Goal: Information Seeking & Learning: Learn about a topic

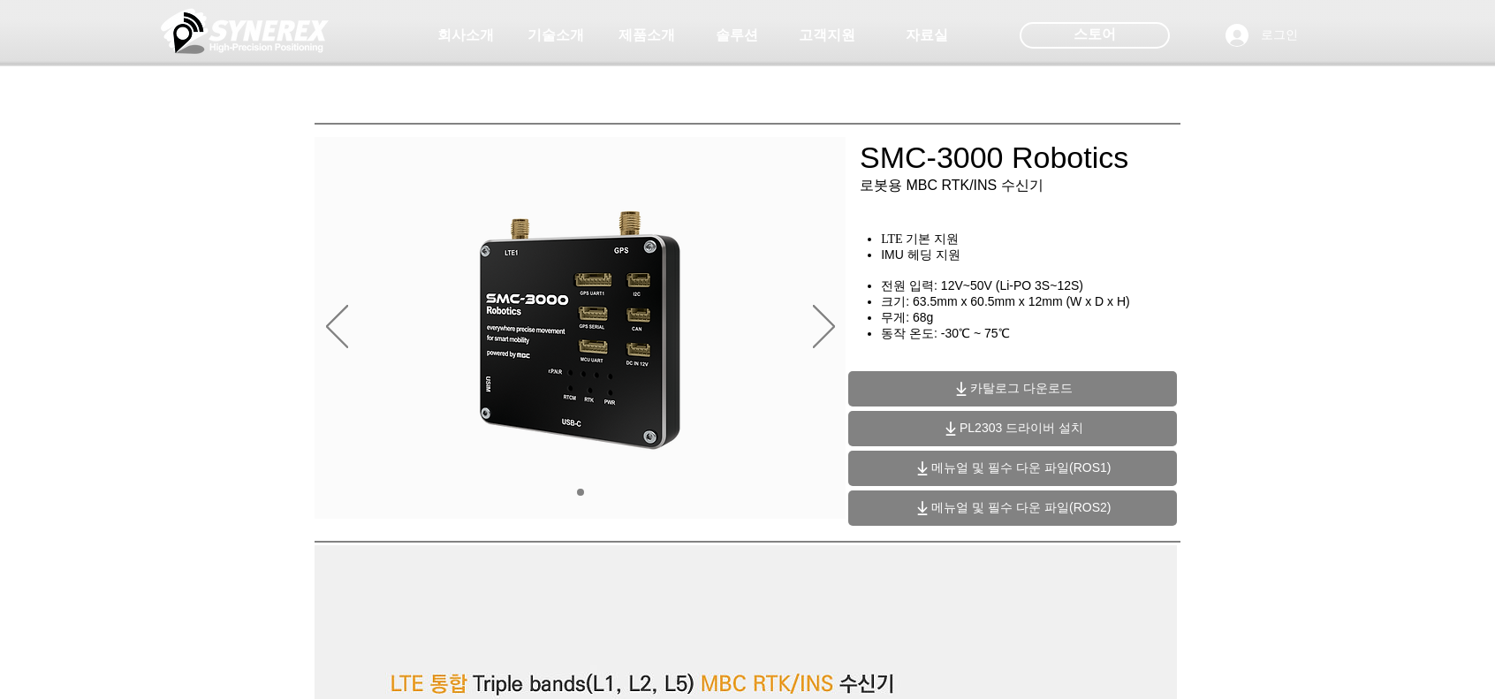
click at [650, 34] on span "제품소개" at bounding box center [647, 36] width 57 height 19
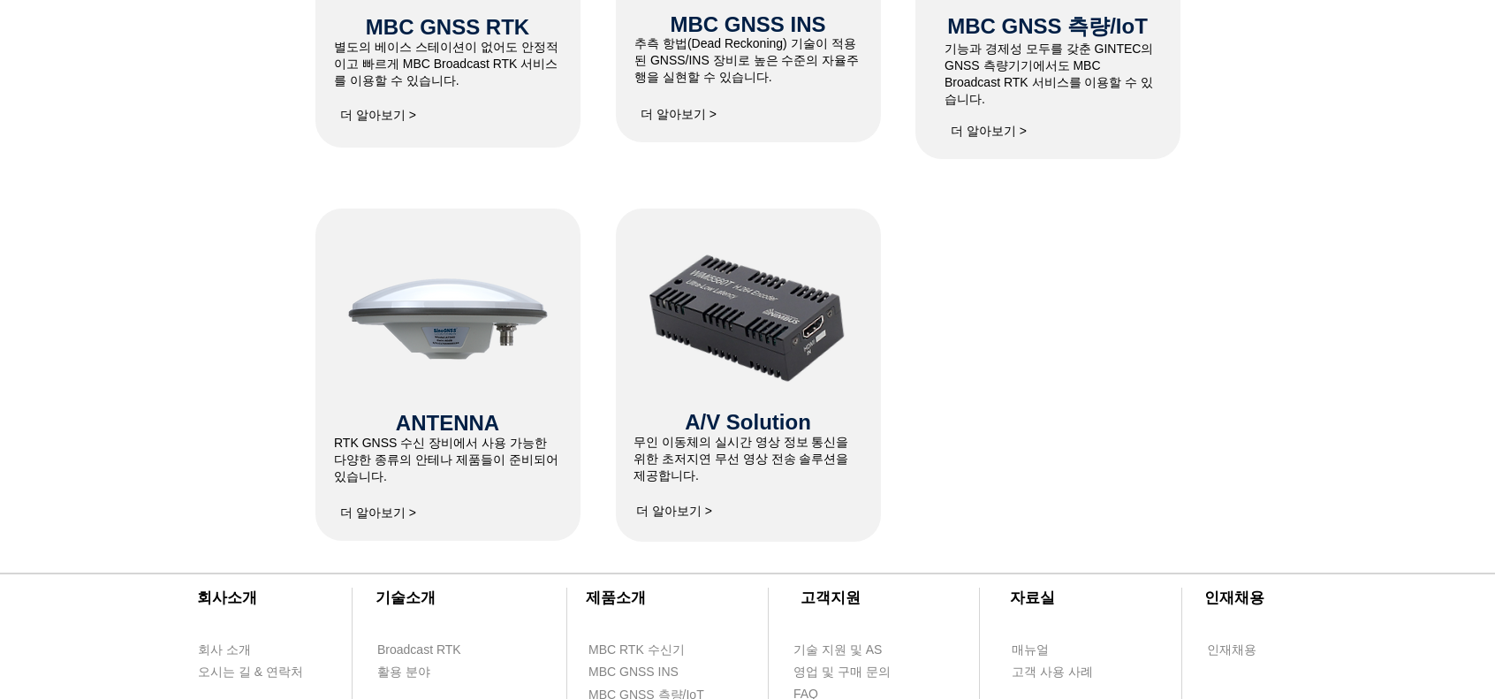
scroll to position [1060, 0]
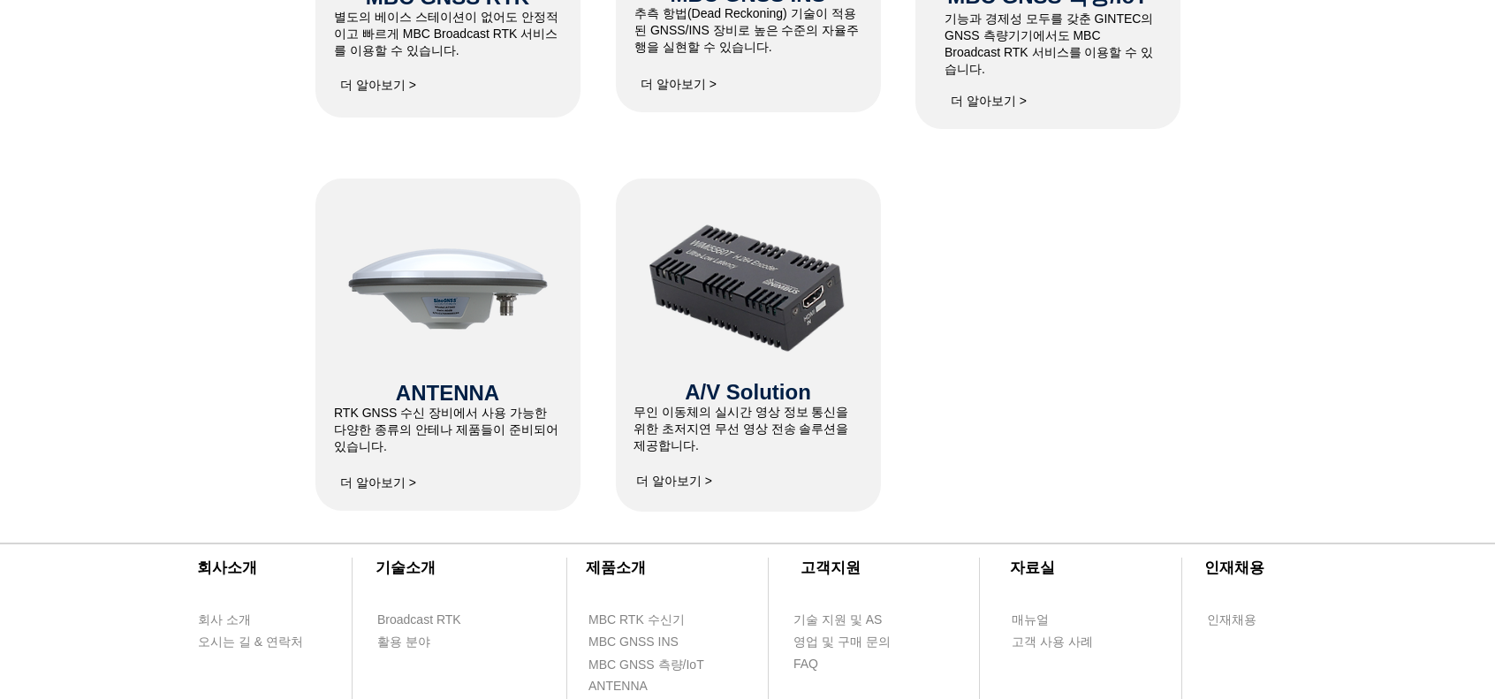
click at [362, 245] on img at bounding box center [448, 284] width 212 height 212
click at [401, 280] on img at bounding box center [448, 284] width 212 height 212
click at [438, 438] on span "RTK GNSS 수신 장비에서 사용 가능한 다양한 종류의 안테나 제품들이 준비되어 있습니다." at bounding box center [446, 430] width 224 height 48
click at [355, 482] on span "더 알아보기 >" at bounding box center [378, 483] width 76 height 16
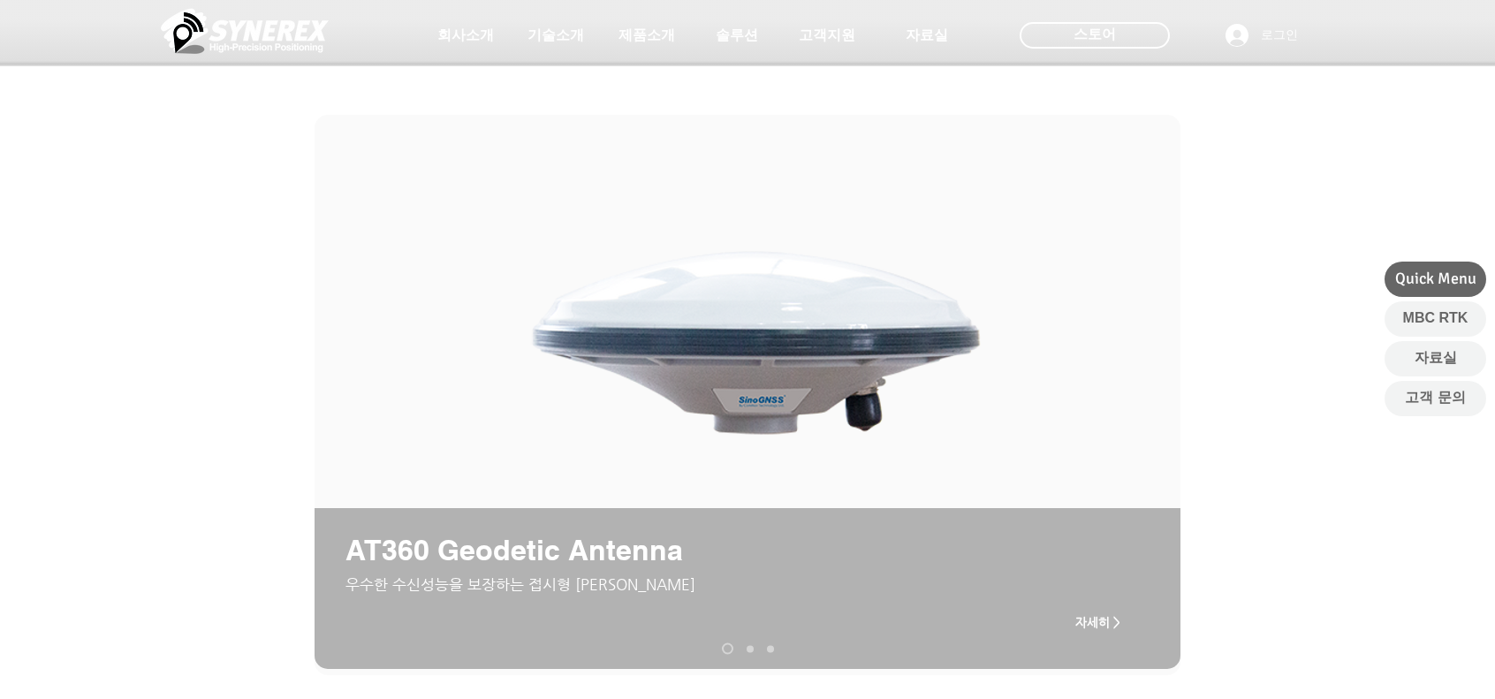
scroll to position [353, 0]
